Goal: Task Accomplishment & Management: Manage account settings

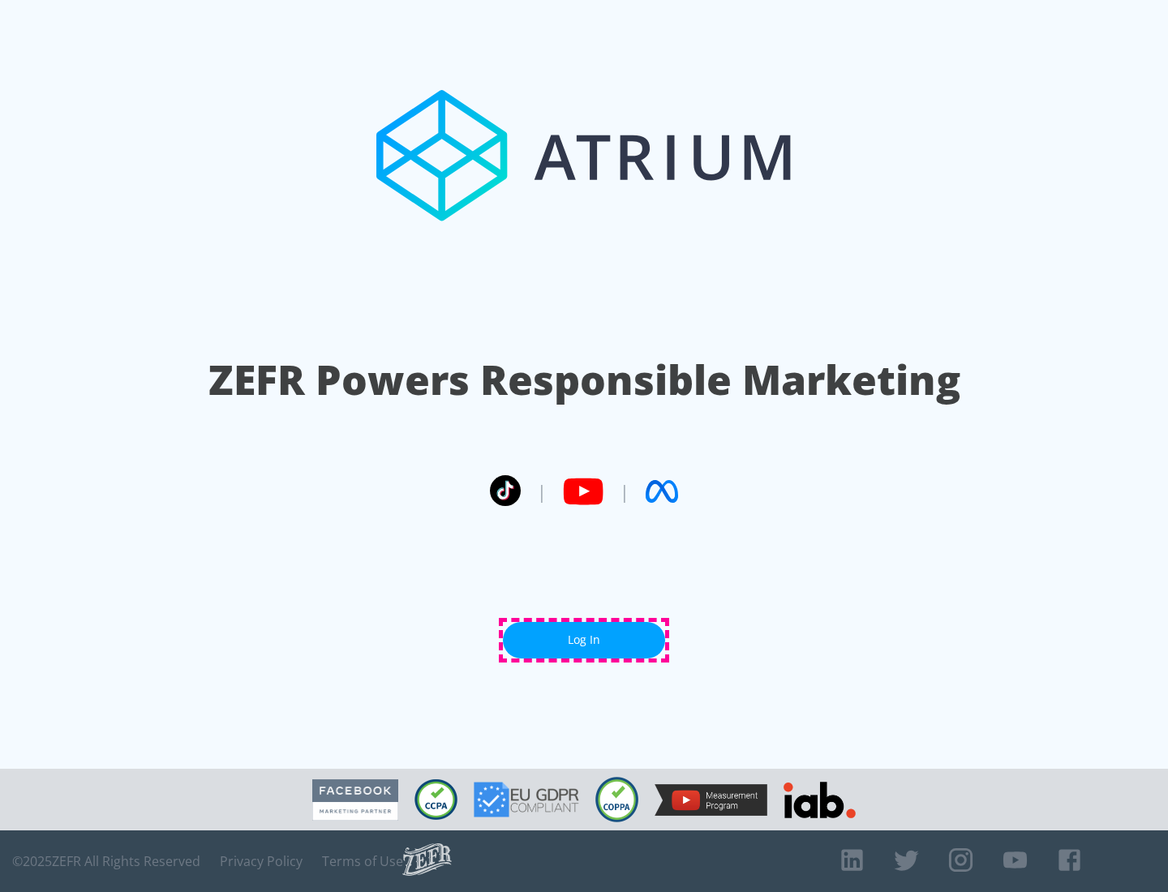
click at [584, 640] on link "Log In" at bounding box center [584, 640] width 162 height 36
